Goal: Task Accomplishment & Management: Manage account settings

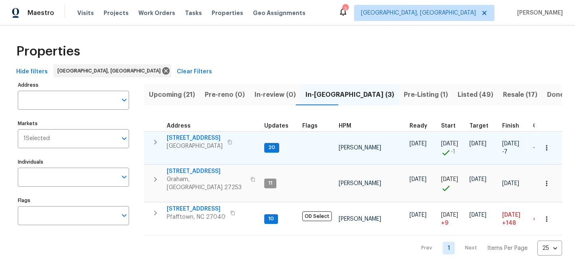
click at [192, 139] on span "[STREET_ADDRESS]" at bounding box center [195, 138] width 56 height 8
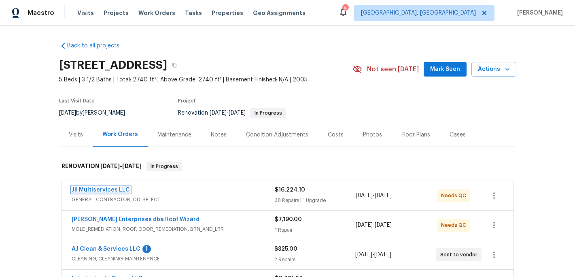
click at [103, 192] on link "Jil Multiservices LLC" at bounding box center [101, 190] width 58 height 6
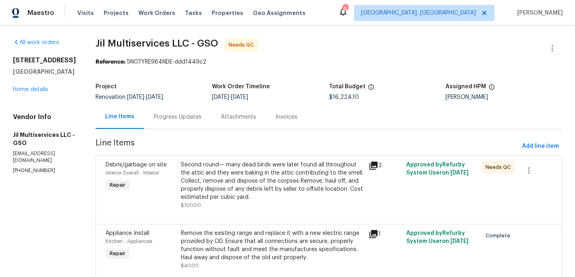
click at [260, 183] on div "Second round— many dead birds were later found all throughout the attic and the…" at bounding box center [272, 181] width 183 height 40
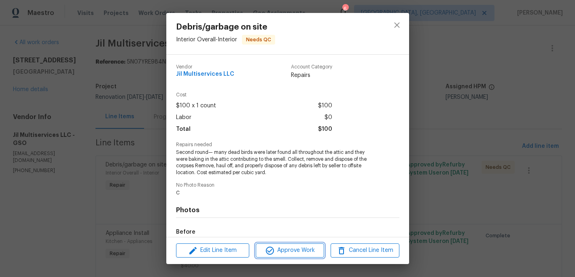
click at [285, 252] on span "Approve Work" at bounding box center [290, 250] width 64 height 10
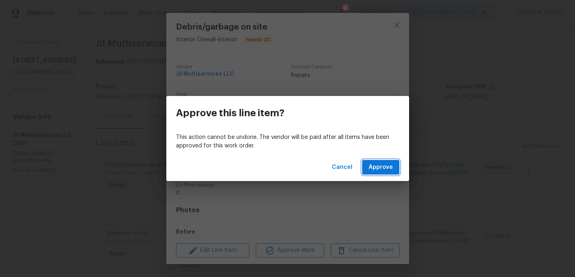
click at [375, 171] on span "Approve" at bounding box center [381, 167] width 24 height 10
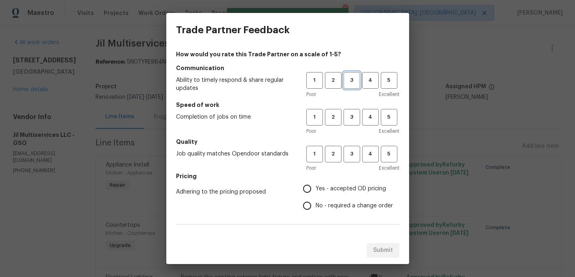
click at [353, 77] on span "3" at bounding box center [352, 80] width 15 height 9
click at [353, 118] on span "3" at bounding box center [352, 117] width 15 height 9
click at [354, 159] on button "3" at bounding box center [352, 154] width 17 height 17
click at [314, 195] on input "Yes - accepted OD pricing" at bounding box center [307, 188] width 17 height 17
radio input "true"
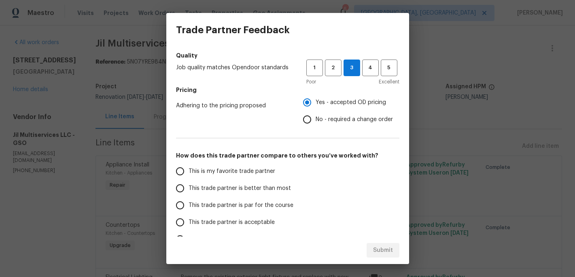
scroll to position [98, 0]
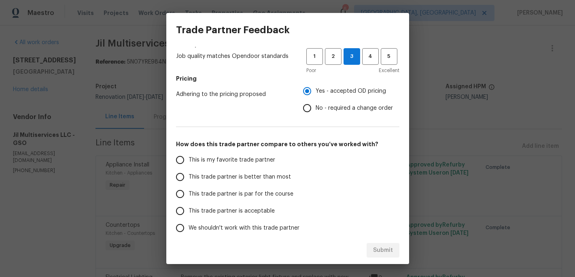
click at [279, 179] on span "This trade partner is better than most" at bounding box center [240, 177] width 102 height 9
click at [189, 179] on input "This trade partner is better than most" at bounding box center [180, 176] width 17 height 17
click at [386, 251] on span "Submit" at bounding box center [383, 250] width 20 height 10
radio input "true"
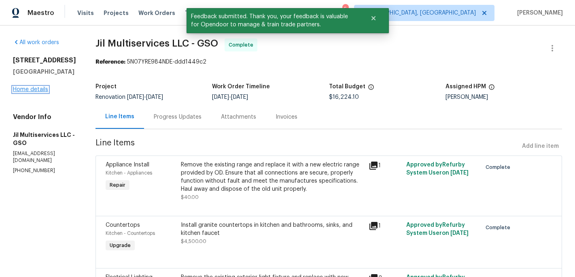
click at [38, 89] on link "Home details" at bounding box center [30, 90] width 35 height 6
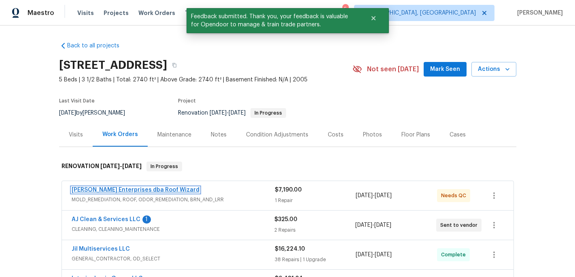
click at [127, 192] on link "[PERSON_NAME] Enterprises dba Roof Wizard" at bounding box center [136, 190] width 128 height 6
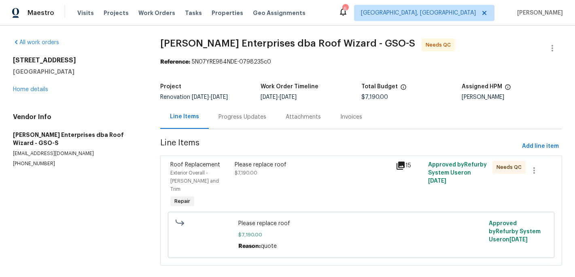
click at [243, 169] on div "Please replace roof $7,190.00" at bounding box center [313, 169] width 156 height 16
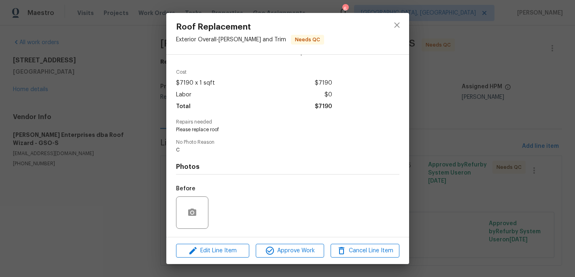
scroll to position [75, 0]
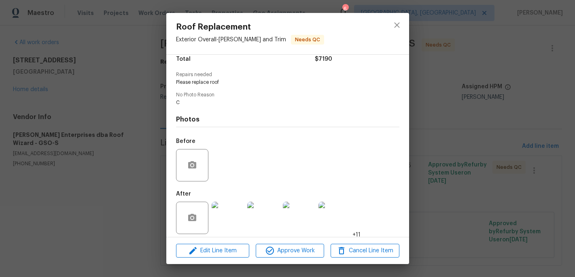
click at [224, 215] on img at bounding box center [228, 218] width 32 height 32
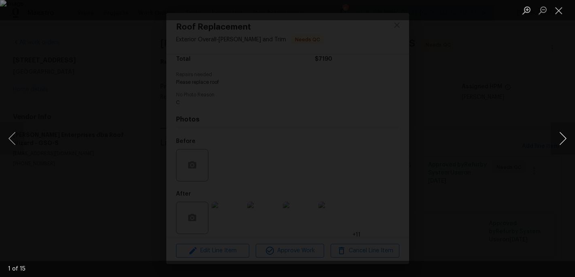
click at [559, 140] on button "Next image" at bounding box center [563, 138] width 24 height 32
click at [558, 11] on button "Close lightbox" at bounding box center [559, 10] width 16 height 14
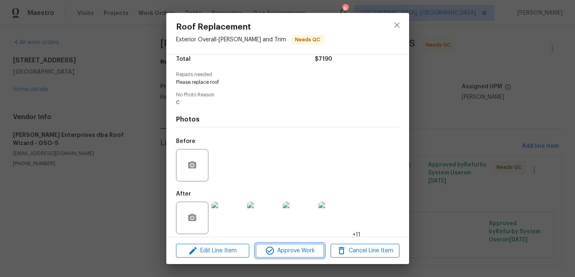
click at [300, 249] on span "Approve Work" at bounding box center [290, 251] width 64 height 10
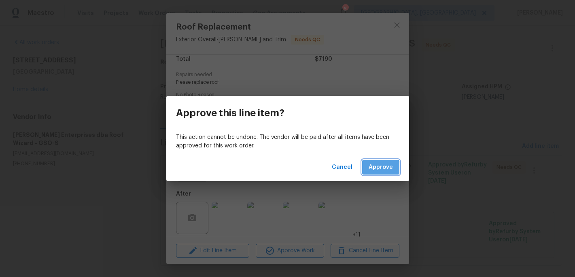
click at [379, 168] on span "Approve" at bounding box center [381, 167] width 24 height 10
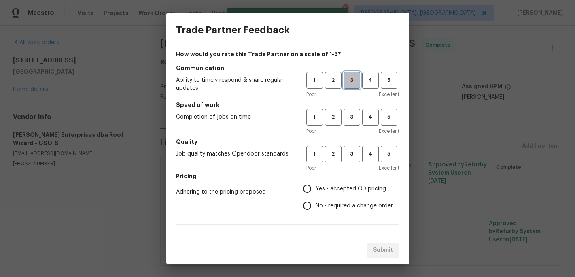
click at [354, 86] on button "3" at bounding box center [352, 80] width 17 height 17
click at [354, 118] on span "3" at bounding box center [352, 117] width 15 height 9
click at [353, 155] on span "3" at bounding box center [352, 153] width 15 height 9
click at [315, 188] on input "Yes - accepted OD pricing" at bounding box center [307, 188] width 17 height 17
radio input "true"
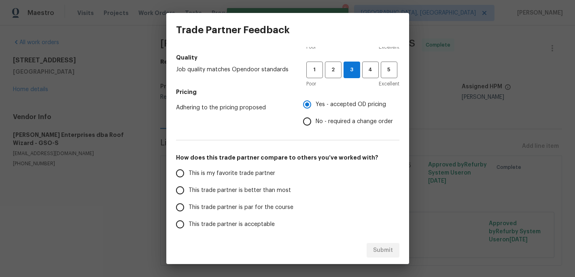
scroll to position [134, 0]
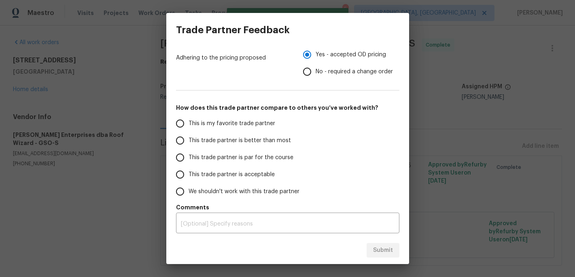
click at [238, 122] on span "This is my favorite trade partner" at bounding box center [232, 123] width 87 height 9
click at [189, 122] on input "This is my favorite trade partner" at bounding box center [180, 123] width 17 height 17
radio input "false"
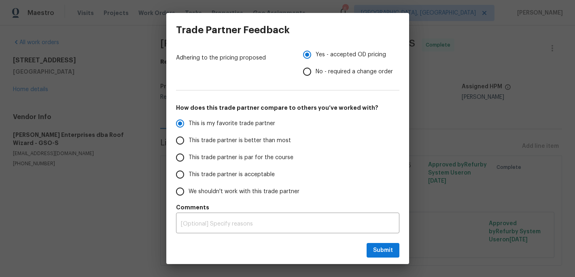
click at [261, 136] on span "This trade partner is better than most" at bounding box center [240, 140] width 102 height 9
click at [189, 136] on input "This trade partner is better than most" at bounding box center [180, 140] width 17 height 17
click at [376, 250] on span "Submit" at bounding box center [383, 250] width 20 height 10
radio input "true"
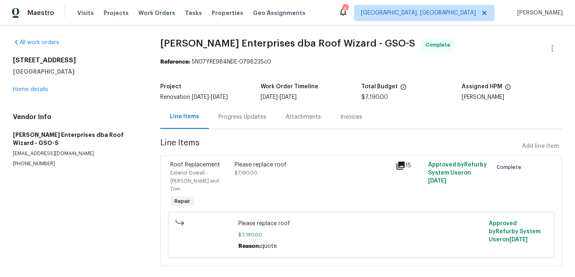
radio input "false"
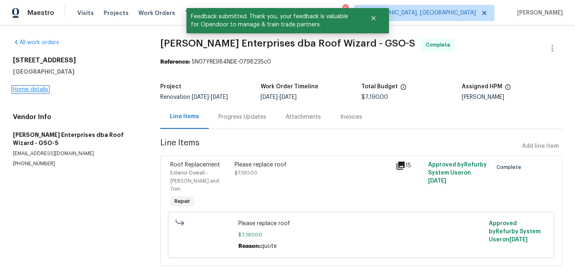
click at [35, 90] on link "Home details" at bounding box center [30, 90] width 35 height 6
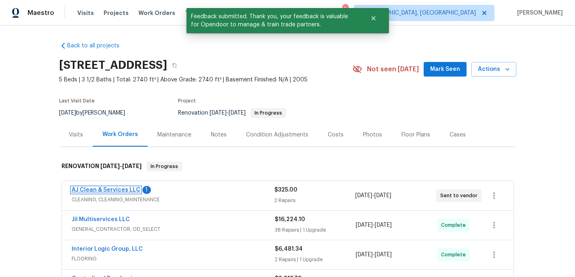
click at [121, 192] on link "AJ Clean & Services LLC" at bounding box center [106, 190] width 69 height 6
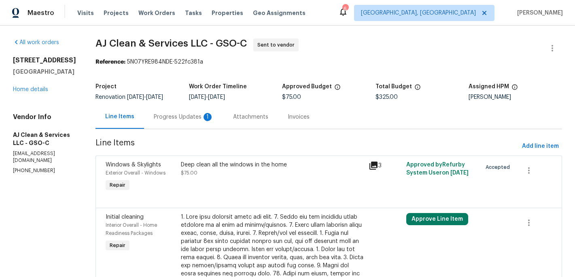
click at [200, 117] on div "Progress Updates 1" at bounding box center [184, 117] width 60 height 8
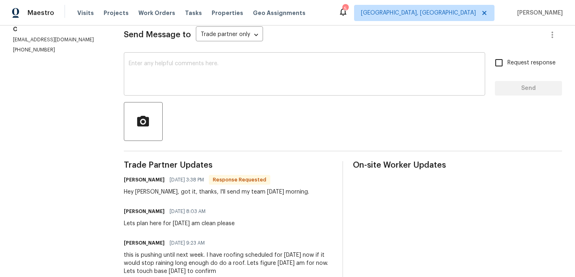
scroll to position [125, 0]
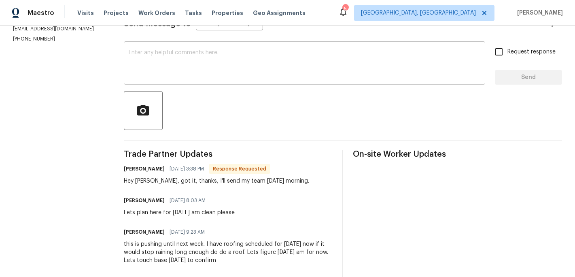
click at [148, 67] on textarea at bounding box center [305, 64] width 352 height 28
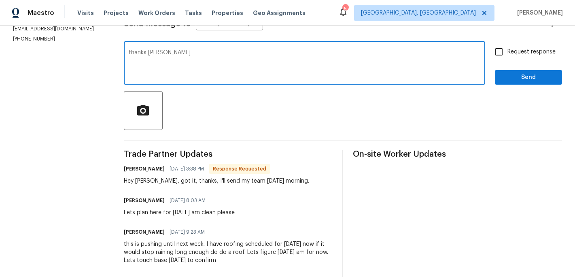
type textarea "thanks [PERSON_NAME]"
click at [523, 72] on span "Send" at bounding box center [529, 77] width 54 height 10
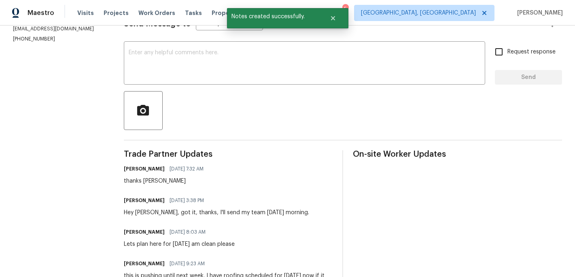
scroll to position [0, 0]
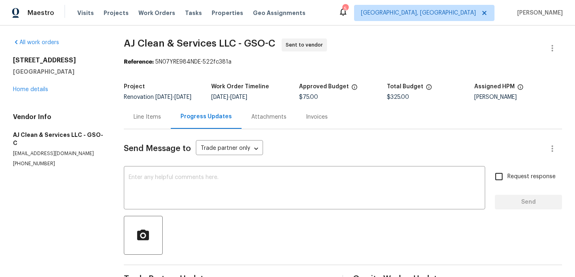
click at [44, 82] on div "[STREET_ADDRESS] Home details" at bounding box center [59, 74] width 92 height 37
click at [41, 89] on link "Home details" at bounding box center [30, 90] width 35 height 6
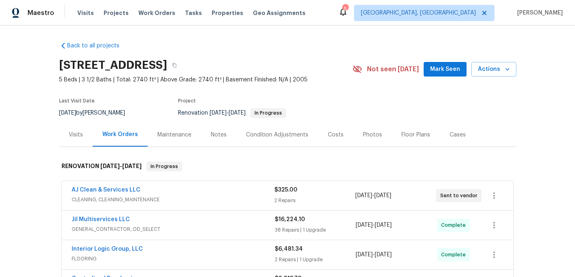
click at [438, 76] on button "Mark Seen" at bounding box center [445, 69] width 43 height 15
click at [218, 134] on div "Notes" at bounding box center [219, 135] width 16 height 8
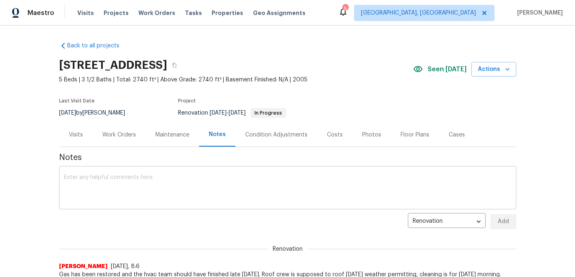
click at [92, 188] on textarea at bounding box center [288, 189] width 448 height 28
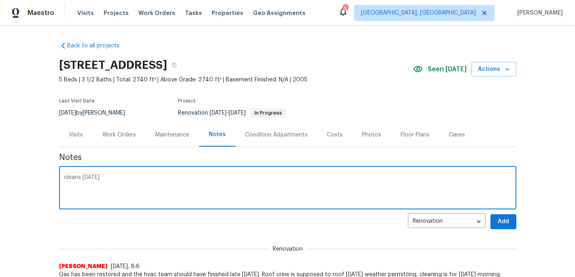
type textarea "cleans [DATE]"
click at [509, 219] on span "Add" at bounding box center [503, 222] width 13 height 10
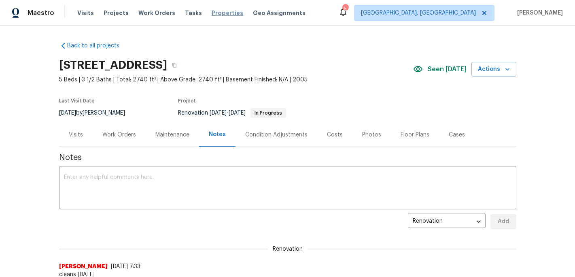
click at [217, 13] on span "Properties" at bounding box center [228, 13] width 32 height 8
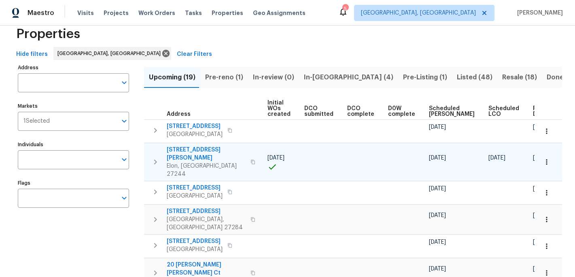
scroll to position [20, 0]
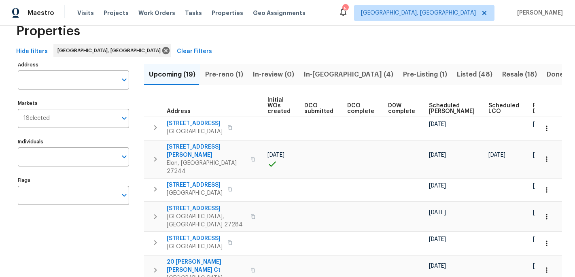
click at [315, 74] on span "In-[GEOGRAPHIC_DATA] (4)" at bounding box center [348, 74] width 89 height 11
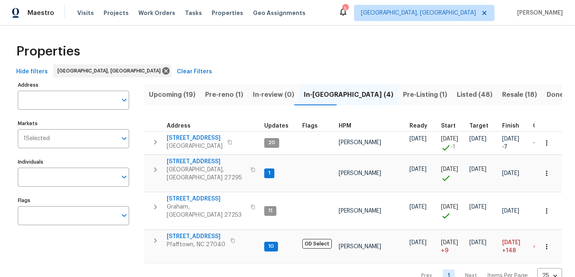
click at [223, 95] on span "Pre-reno (1)" at bounding box center [224, 94] width 38 height 11
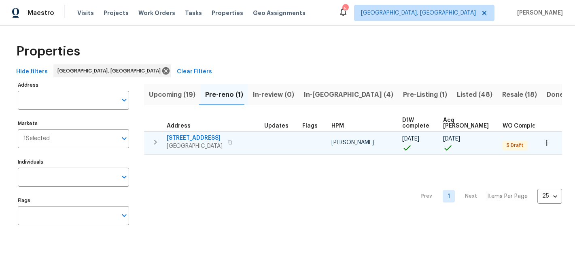
click at [200, 136] on span "[STREET_ADDRESS]" at bounding box center [195, 138] width 56 height 8
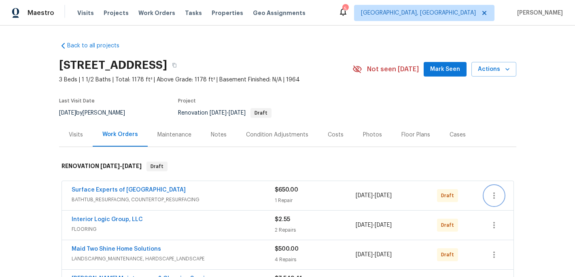
click at [493, 192] on icon "button" at bounding box center [495, 196] width 10 height 10
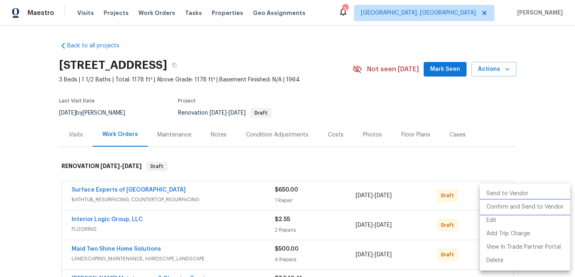
click at [505, 210] on li "Confirm and Send to Vendor" at bounding box center [525, 206] width 90 height 13
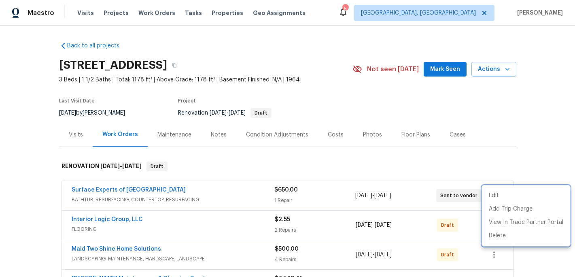
click at [419, 229] on div at bounding box center [287, 138] width 575 height 277
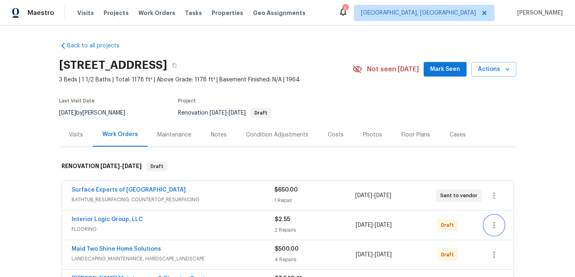
click at [494, 226] on icon "button" at bounding box center [495, 225] width 10 height 10
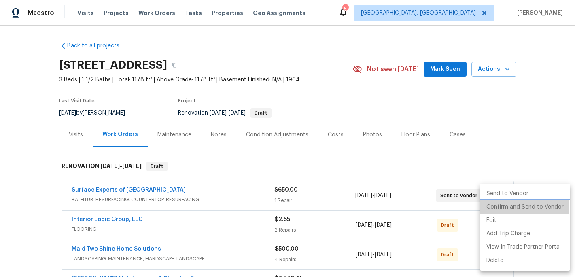
click at [504, 208] on li "Confirm and Send to Vendor" at bounding box center [525, 206] width 90 height 13
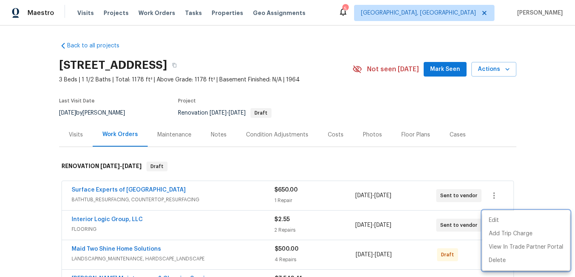
click at [330, 223] on div at bounding box center [287, 138] width 575 height 277
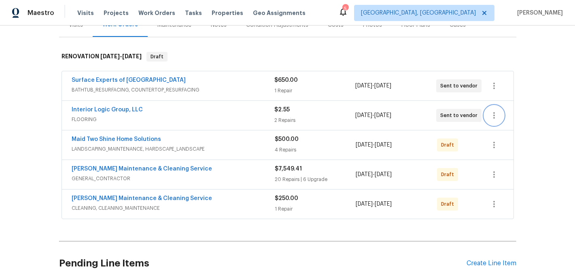
scroll to position [111, 0]
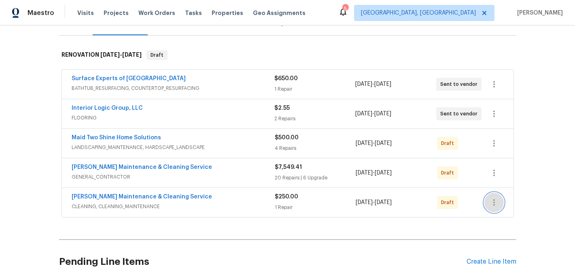
click at [496, 203] on icon "button" at bounding box center [495, 203] width 10 height 10
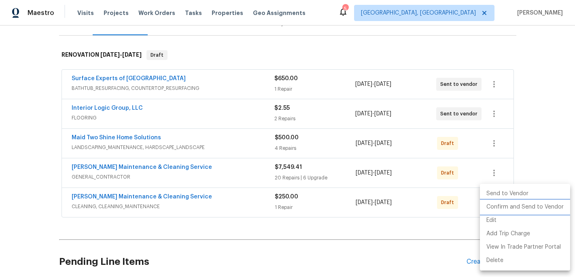
click at [504, 213] on li "Confirm and Send to Vendor" at bounding box center [525, 206] width 90 height 13
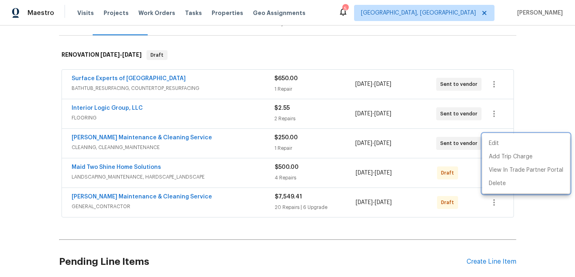
click at [449, 170] on div at bounding box center [287, 138] width 575 height 277
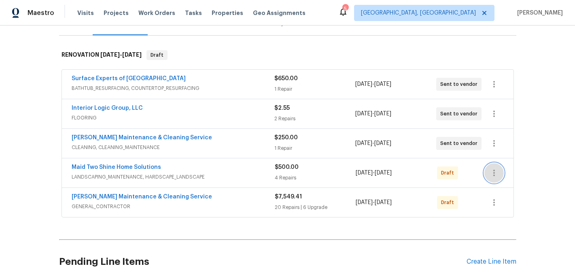
click at [494, 173] on icon "button" at bounding box center [495, 173] width 2 height 6
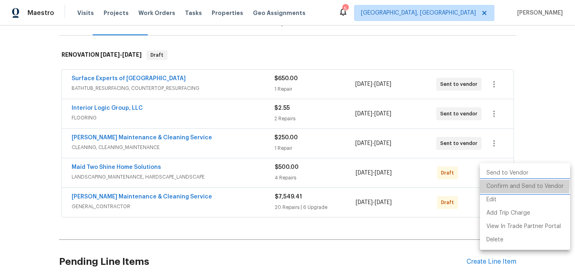
click at [495, 184] on li "Confirm and Send to Vendor" at bounding box center [525, 186] width 90 height 13
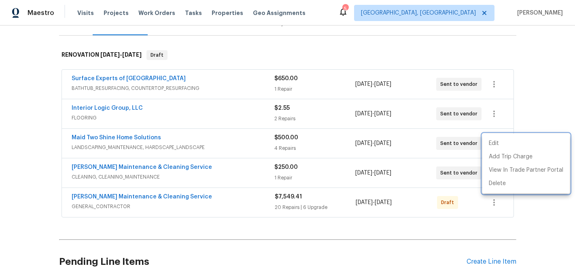
click at [492, 205] on div at bounding box center [287, 138] width 575 height 277
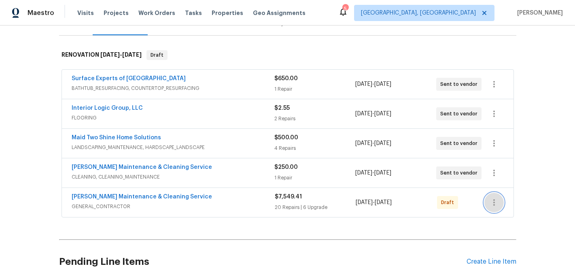
click at [495, 203] on icon "button" at bounding box center [495, 203] width 10 height 10
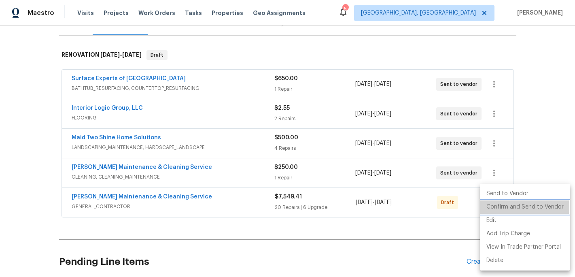
click at [496, 206] on li "Confirm and Send to Vendor" at bounding box center [525, 206] width 90 height 13
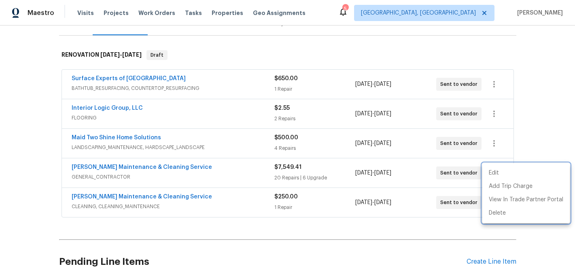
click at [94, 111] on div at bounding box center [287, 138] width 575 height 277
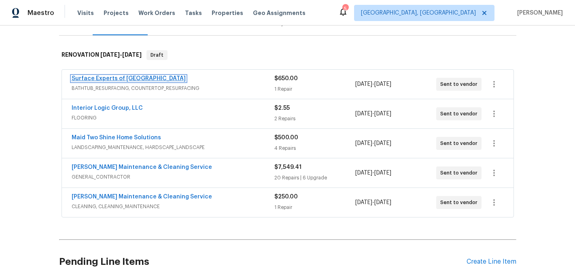
click at [108, 78] on link "Surface Experts of Winston-Salem" at bounding box center [129, 79] width 114 height 6
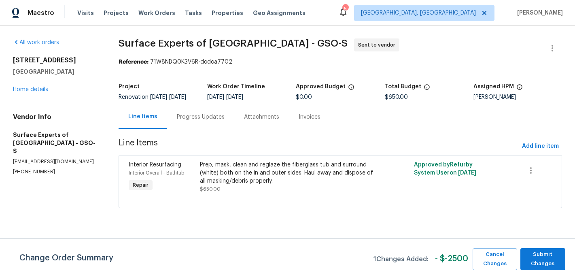
click at [198, 121] on div "Progress Updates" at bounding box center [201, 117] width 48 height 8
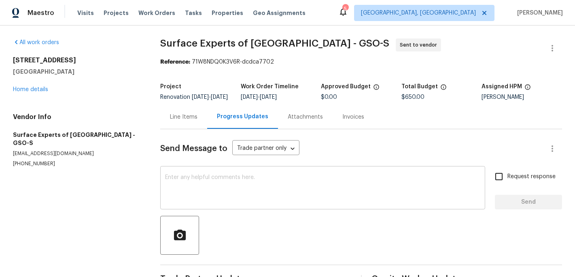
click at [184, 179] on div "x ​" at bounding box center [322, 188] width 325 height 41
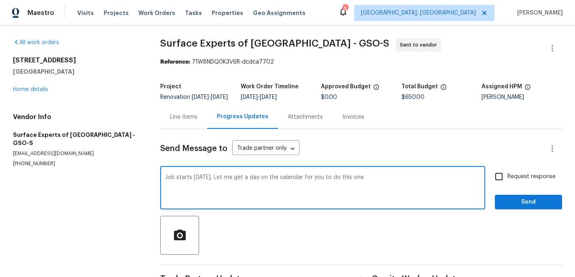
type textarea "Job starts today. Let me get a day on the calendar for you to do this one"
click at [519, 210] on button "Send" at bounding box center [528, 202] width 67 height 15
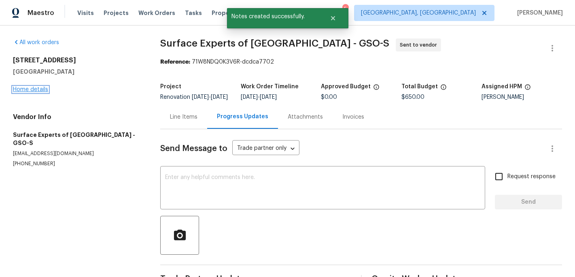
click at [33, 90] on link "Home details" at bounding box center [30, 90] width 35 height 6
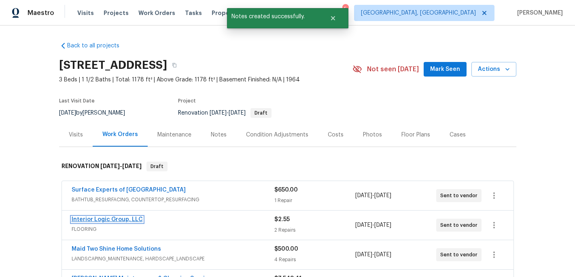
click at [107, 218] on link "Interior Logic Group, LLC" at bounding box center [107, 220] width 71 height 6
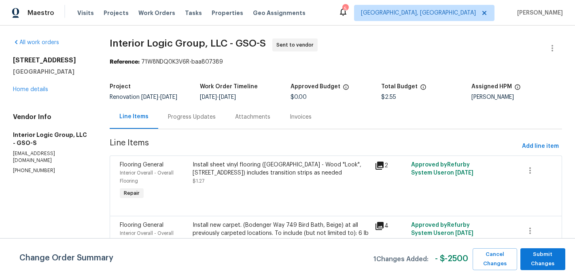
click at [189, 118] on div "Progress Updates" at bounding box center [192, 117] width 48 height 8
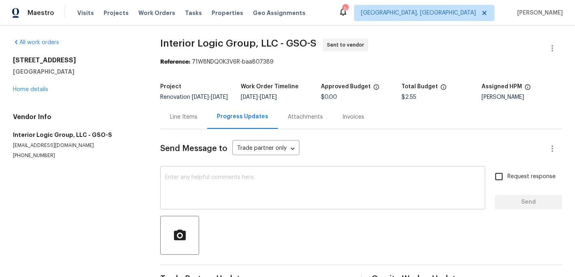
click at [200, 180] on textarea at bounding box center [322, 189] width 315 height 28
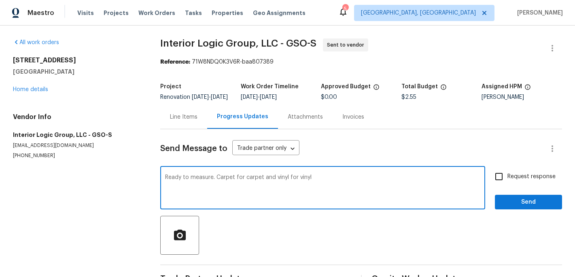
type textarea "Ready to measure. Carpet for carpet and vinyl for vinyl"
click at [525, 207] on span "Send" at bounding box center [529, 202] width 54 height 10
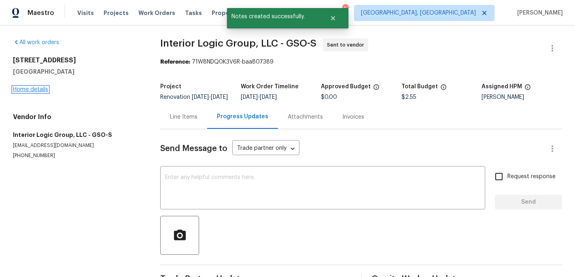
click at [38, 88] on link "Home details" at bounding box center [30, 90] width 35 height 6
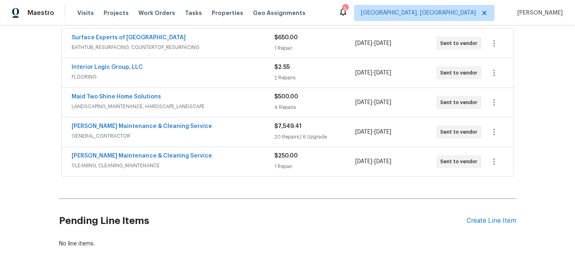
scroll to position [152, 0]
click at [133, 98] on link "Maid Two Shine Home Solutions" at bounding box center [116, 97] width 89 height 6
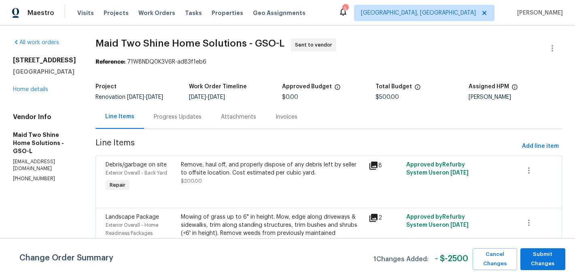
click at [202, 121] on div "Progress Updates" at bounding box center [178, 117] width 48 height 8
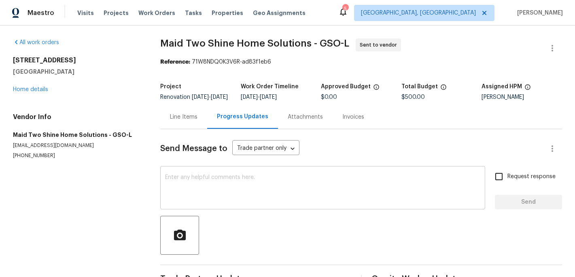
click at [208, 184] on textarea at bounding box center [322, 189] width 315 height 28
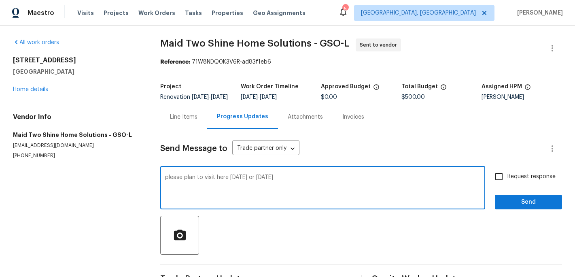
type textarea "please plan to visit here Friday or Saturday"
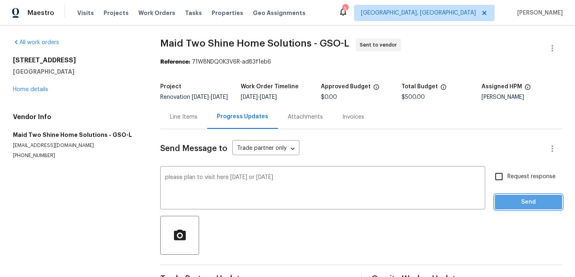
click at [528, 202] on button "Send" at bounding box center [528, 202] width 67 height 15
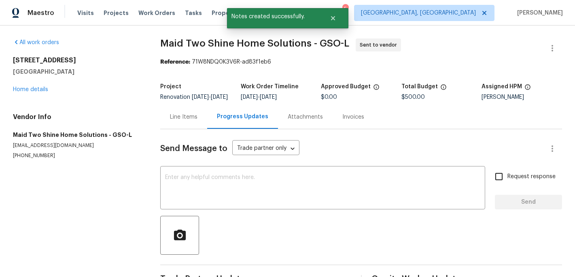
click at [48, 91] on div "4107 Summerglen Dr Greensboro, NC 27406 Home details" at bounding box center [77, 74] width 128 height 37
click at [44, 90] on link "Home details" at bounding box center [30, 90] width 35 height 6
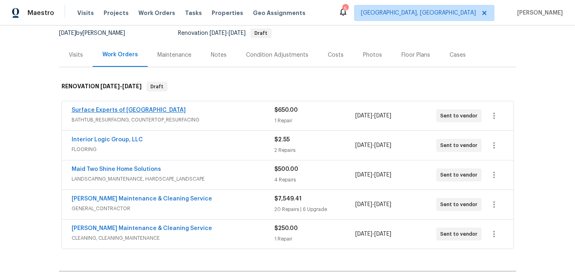
scroll to position [96, 0]
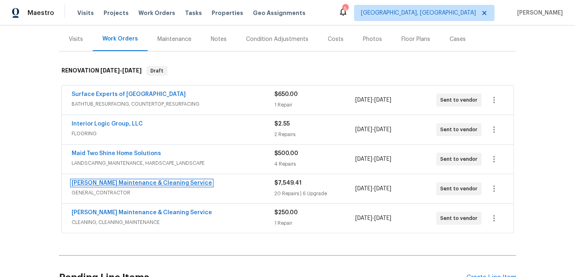
click at [120, 185] on link "Baker's Maintenance & Cleaning Service" at bounding box center [142, 183] width 140 height 6
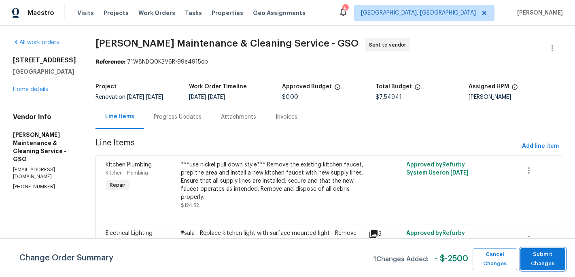
click at [538, 254] on span "Submit Changes" at bounding box center [543, 259] width 37 height 19
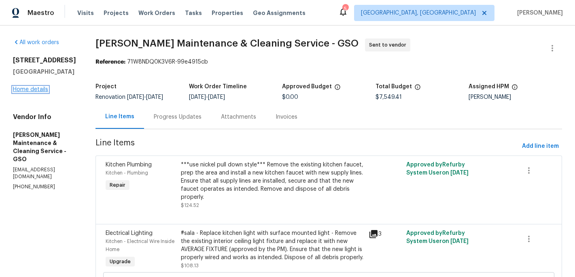
click at [41, 88] on link "Home details" at bounding box center [30, 90] width 35 height 6
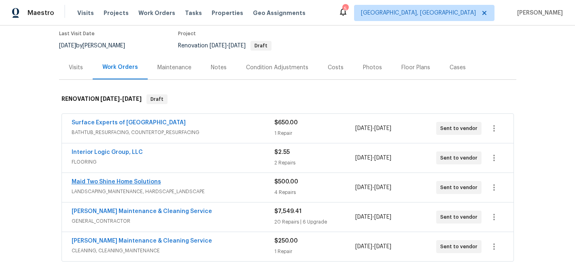
scroll to position [138, 0]
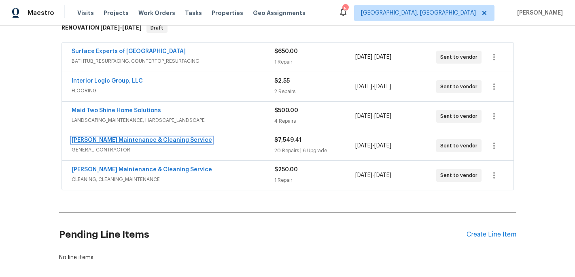
click at [103, 142] on link "Baker's Maintenance & Cleaning Service" at bounding box center [142, 140] width 140 height 6
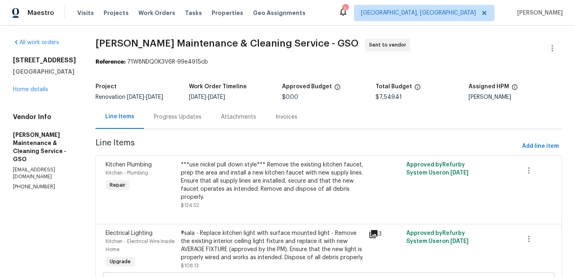
click at [189, 114] on div "Progress Updates" at bounding box center [178, 117] width 48 height 8
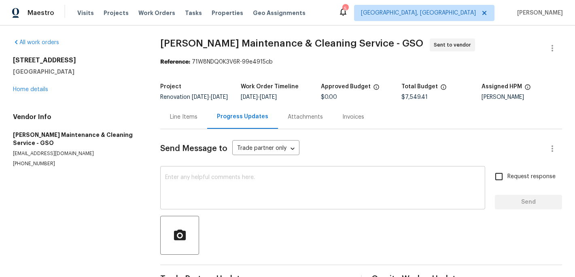
click at [180, 188] on textarea at bounding box center [322, 189] width 315 height 28
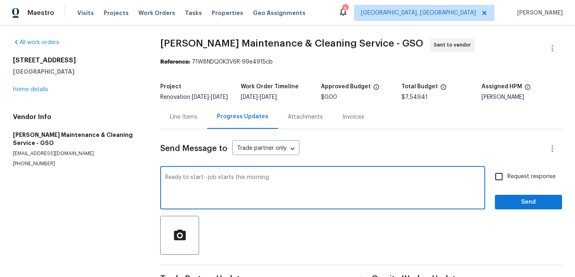
type textarea "Ready to start--job starts this morning"
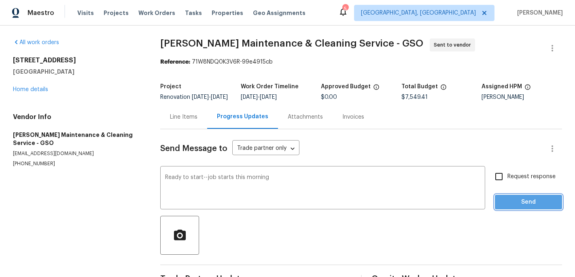
click at [519, 202] on button "Send" at bounding box center [528, 202] width 67 height 15
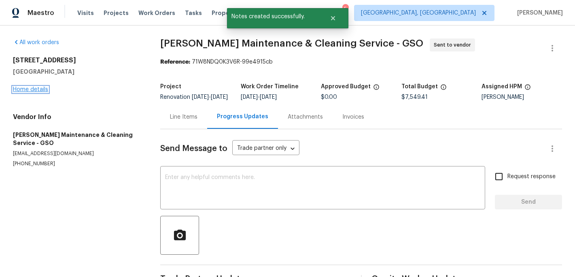
click at [40, 87] on link "Home details" at bounding box center [30, 90] width 35 height 6
